Goal: Task Accomplishment & Management: Manage account settings

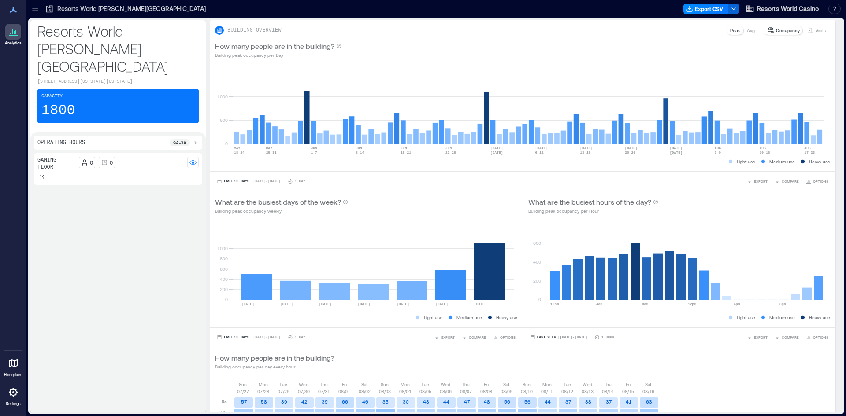
click at [18, 393] on icon at bounding box center [13, 392] width 9 height 9
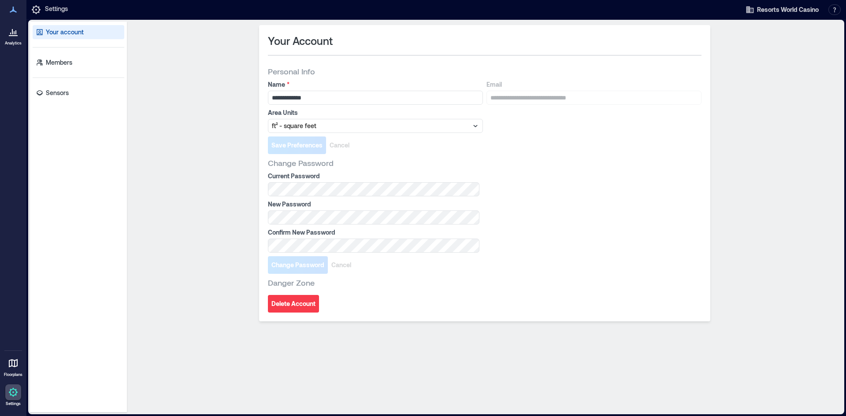
click at [63, 53] on div "Your account Members Sensors" at bounding box center [78, 217] width 97 height 391
click at [64, 61] on p "Members" at bounding box center [59, 62] width 26 height 9
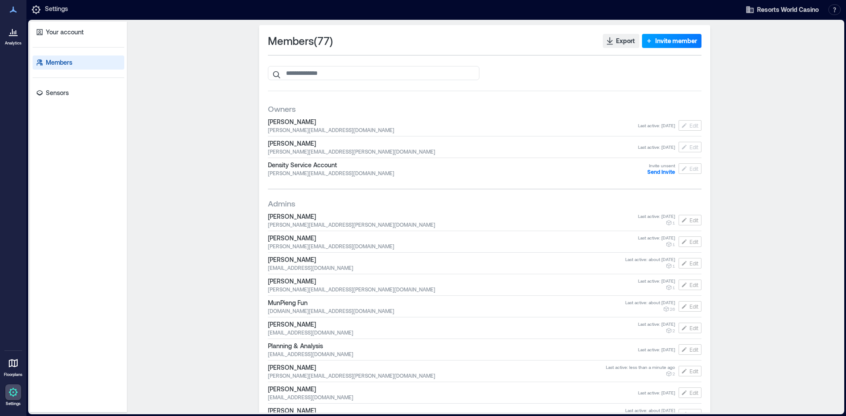
click at [648, 45] on icon "button" at bounding box center [648, 41] width 9 height 9
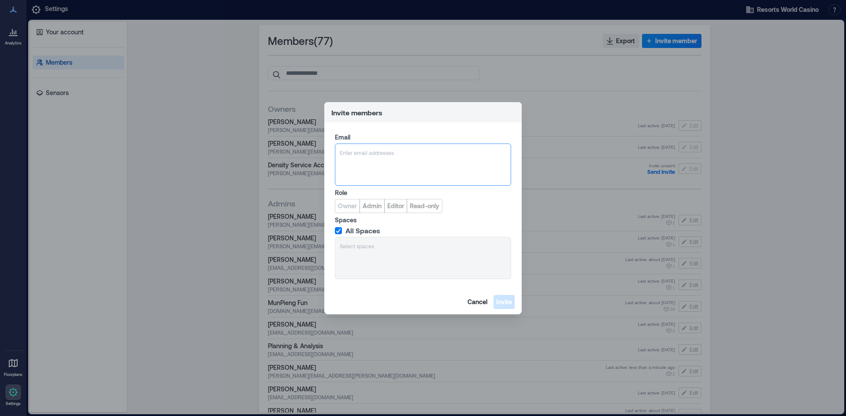
click at [378, 151] on div at bounding box center [423, 152] width 167 height 9
type input "**********"
click at [404, 198] on span "[EMAIL_ADDRESS][PERSON_NAME][DOMAIN_NAME]" at bounding box center [410, 195] width 107 height 7
click at [416, 207] on span "Read-only" at bounding box center [425, 206] width 30 height 9
click at [506, 304] on span "Invite" at bounding box center [504, 302] width 16 height 9
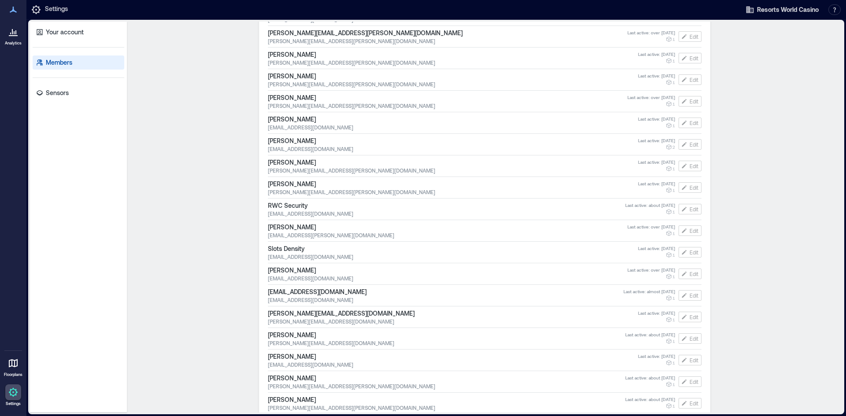
scroll to position [1460, 0]
